Goal: Information Seeking & Learning: Learn about a topic

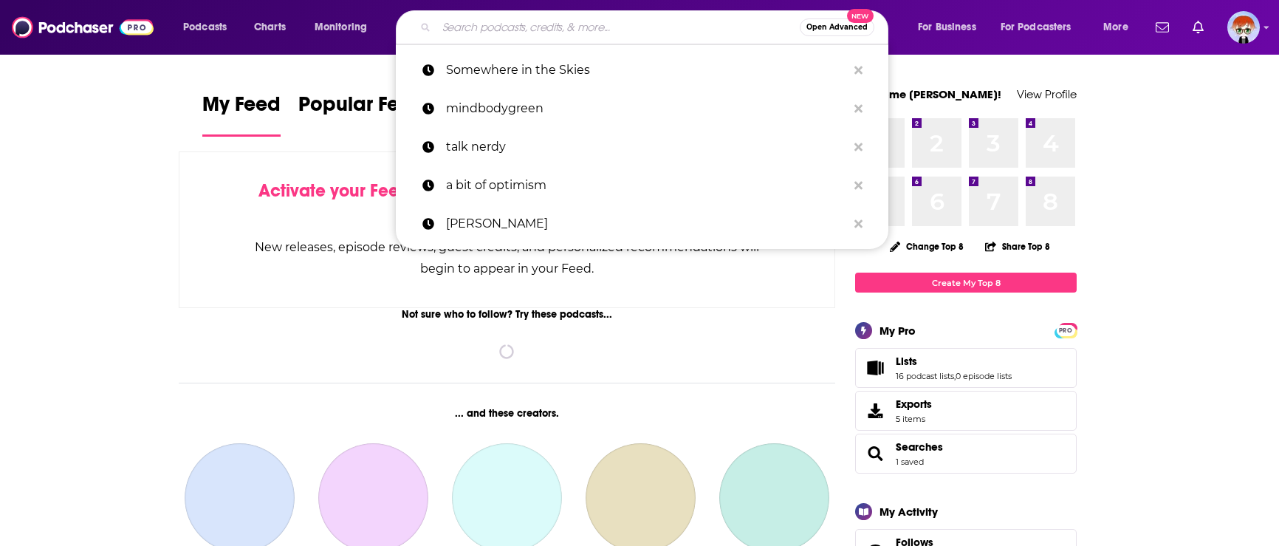
click at [480, 28] on input "Search podcasts, credits, & more..." at bounding box center [617, 28] width 363 height 24
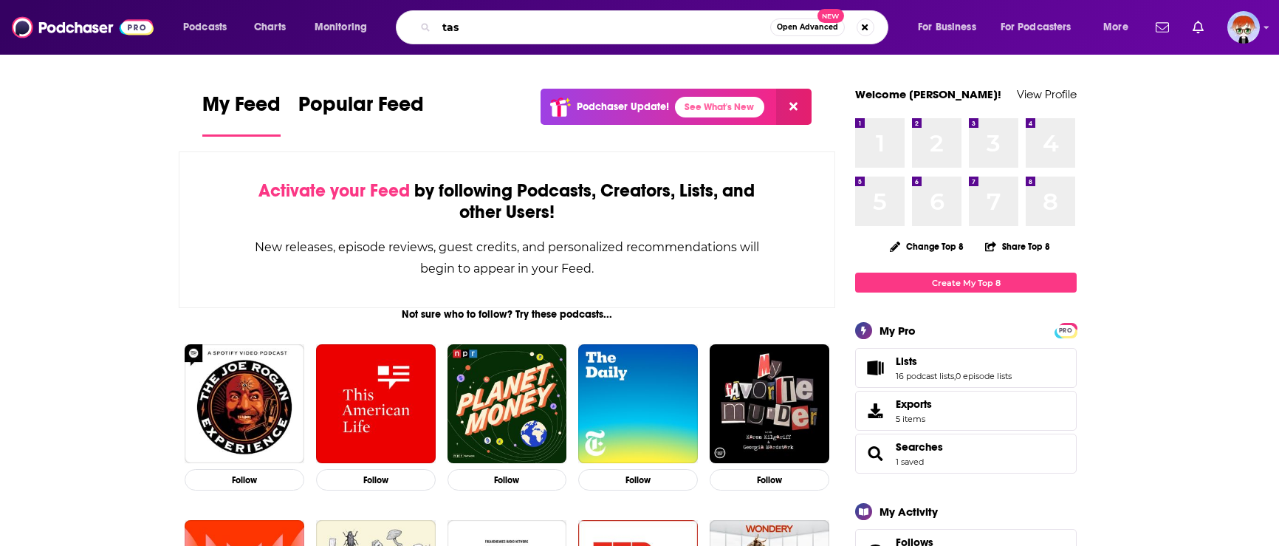
drag, startPoint x: 482, startPoint y: 21, endPoint x: 462, endPoint y: 34, distance: 23.6
click at [482, 21] on input "tas" at bounding box center [603, 28] width 334 height 24
type input "talk nerdy to me"
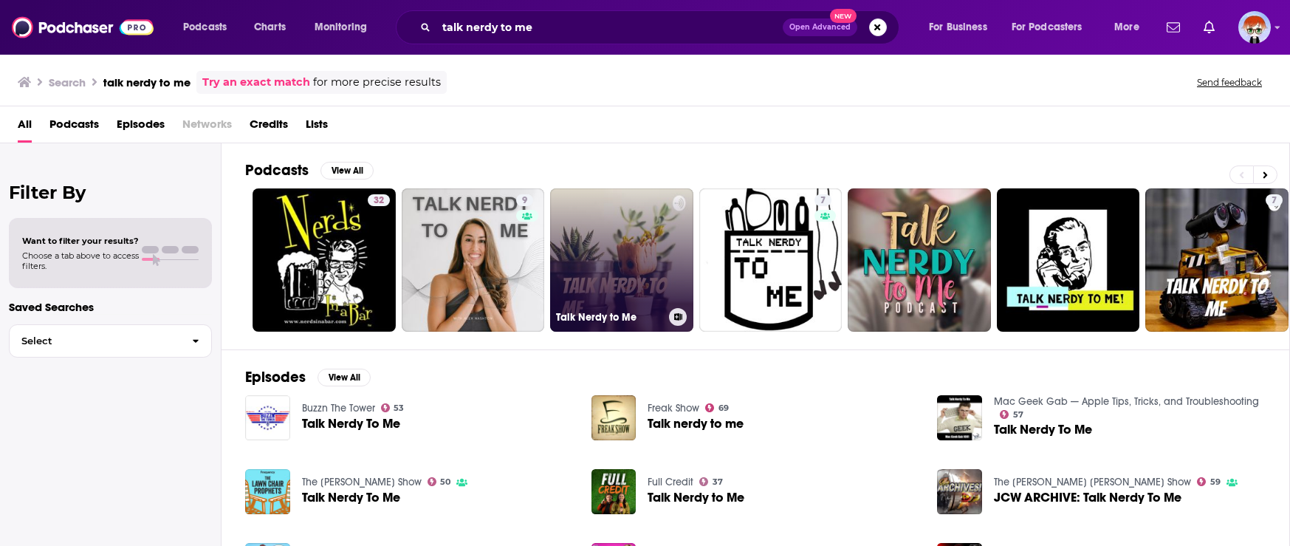
click at [569, 250] on link "Talk Nerdy to Me" at bounding box center [621, 259] width 143 height 143
